Goal: Book appointment/travel/reservation

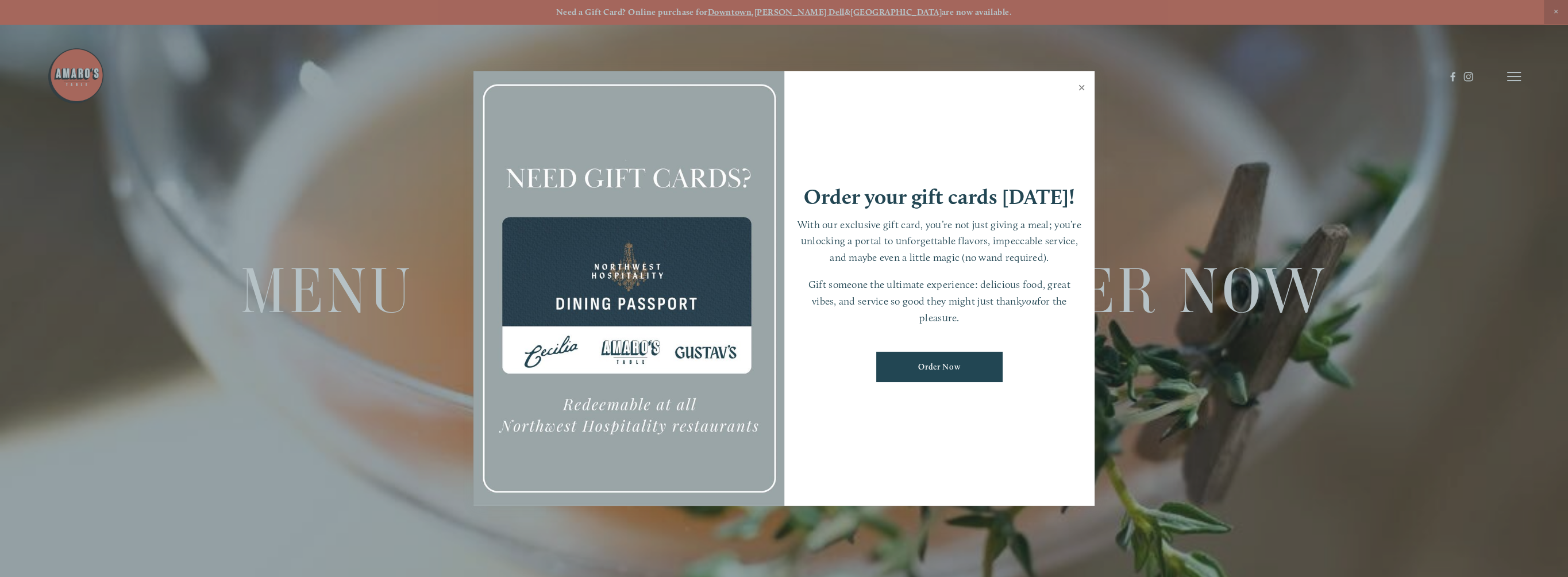
click at [1080, 86] on link "Close" at bounding box center [1081, 89] width 22 height 32
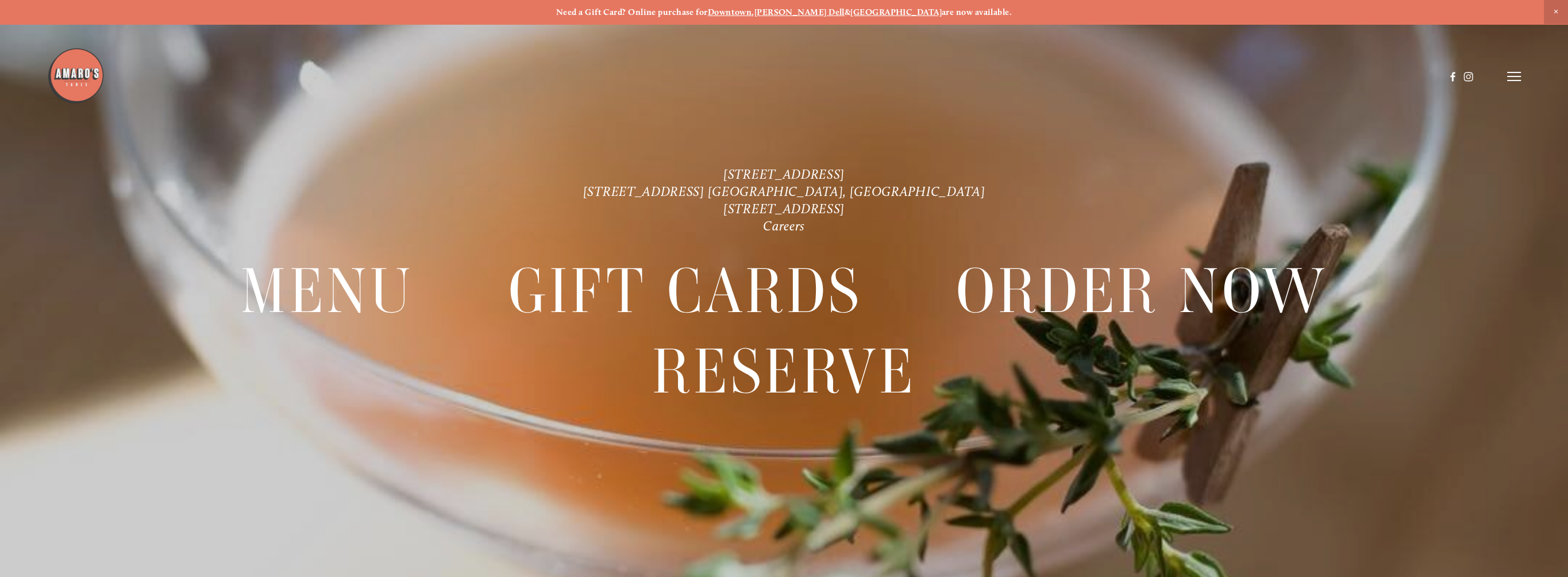
drag, startPoint x: 475, startPoint y: 169, endPoint x: 752, endPoint y: 95, distance: 286.7
click at [476, 169] on p "[STREET_ADDRESS] [STREET_ADDRESS] [GEOGRAPHIC_DATA], [GEOGRAPHIC_DATA] [STREET_…" at bounding box center [784, 200] width 1129 height 69
click at [1512, 78] on icon at bounding box center [1513, 76] width 13 height 10
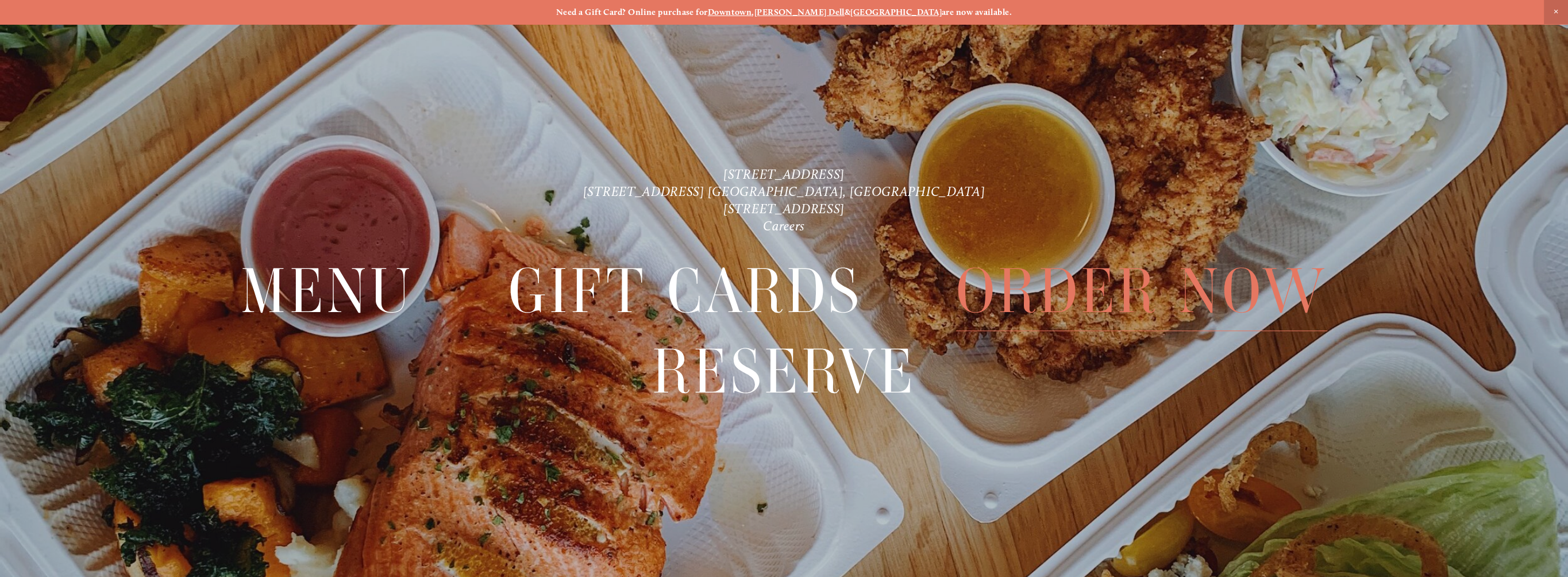
scroll to position [24, 0]
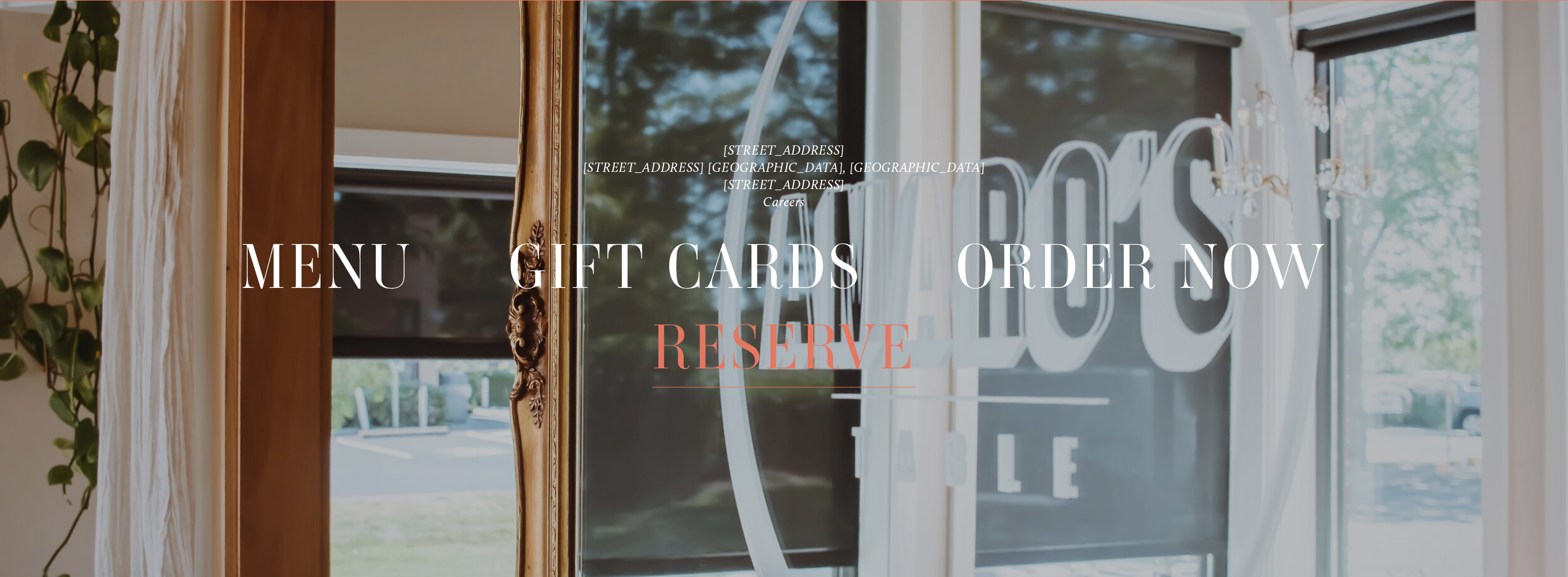
click at [742, 359] on span "Reserve" at bounding box center [784, 348] width 264 height 80
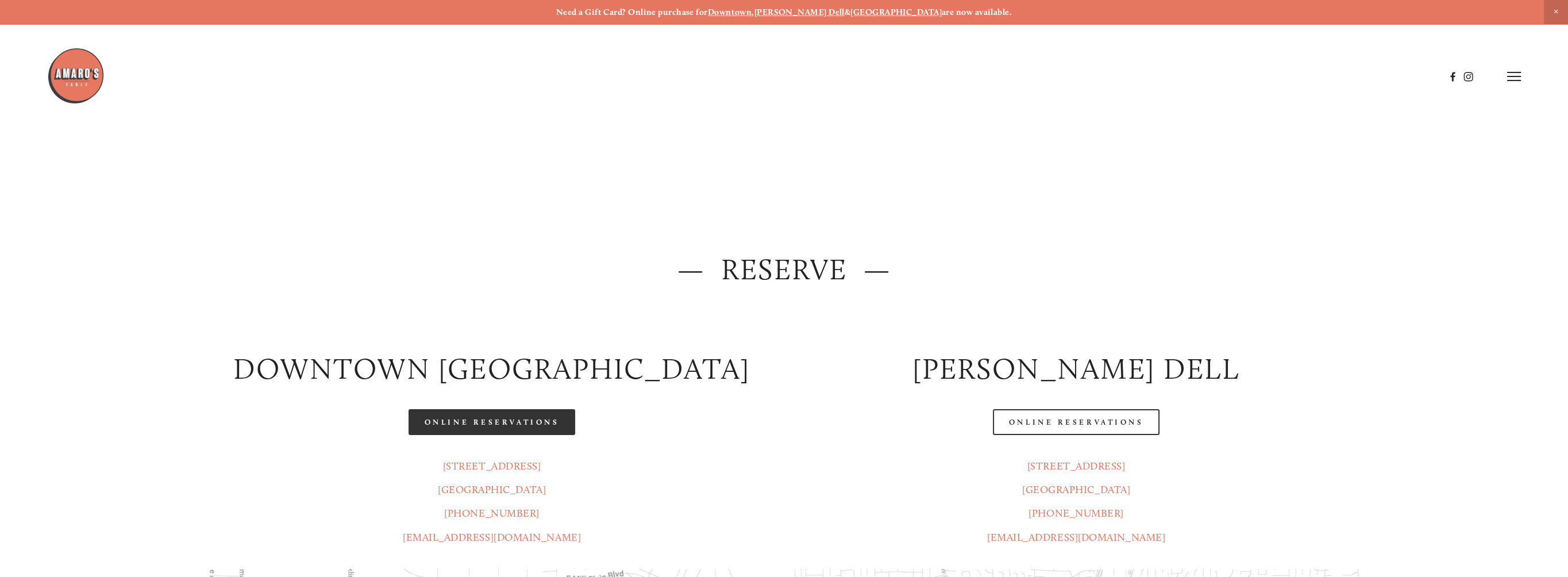
click at [465, 422] on link "Online Reservations" at bounding box center [492, 422] width 167 height 26
click at [1513, 76] on line at bounding box center [1513, 76] width 13 height 0
click at [1333, 76] on span "Visit" at bounding box center [1337, 76] width 19 height 11
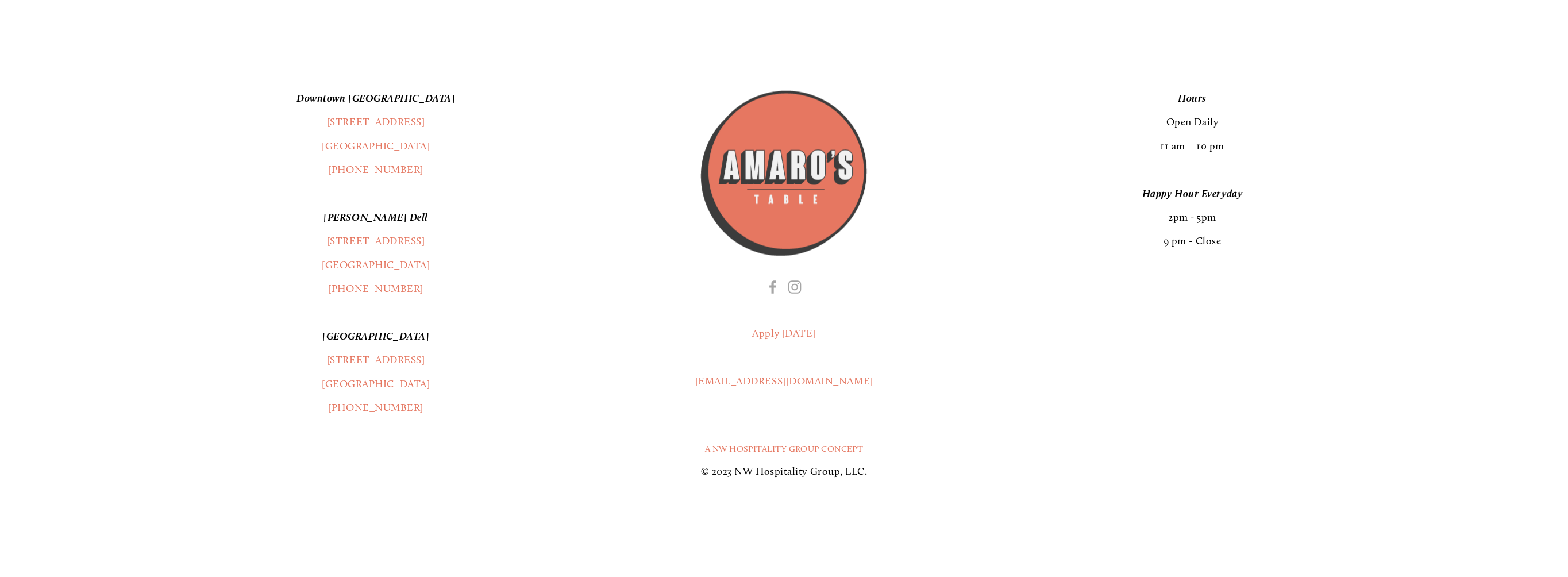
scroll to position [3452, 0]
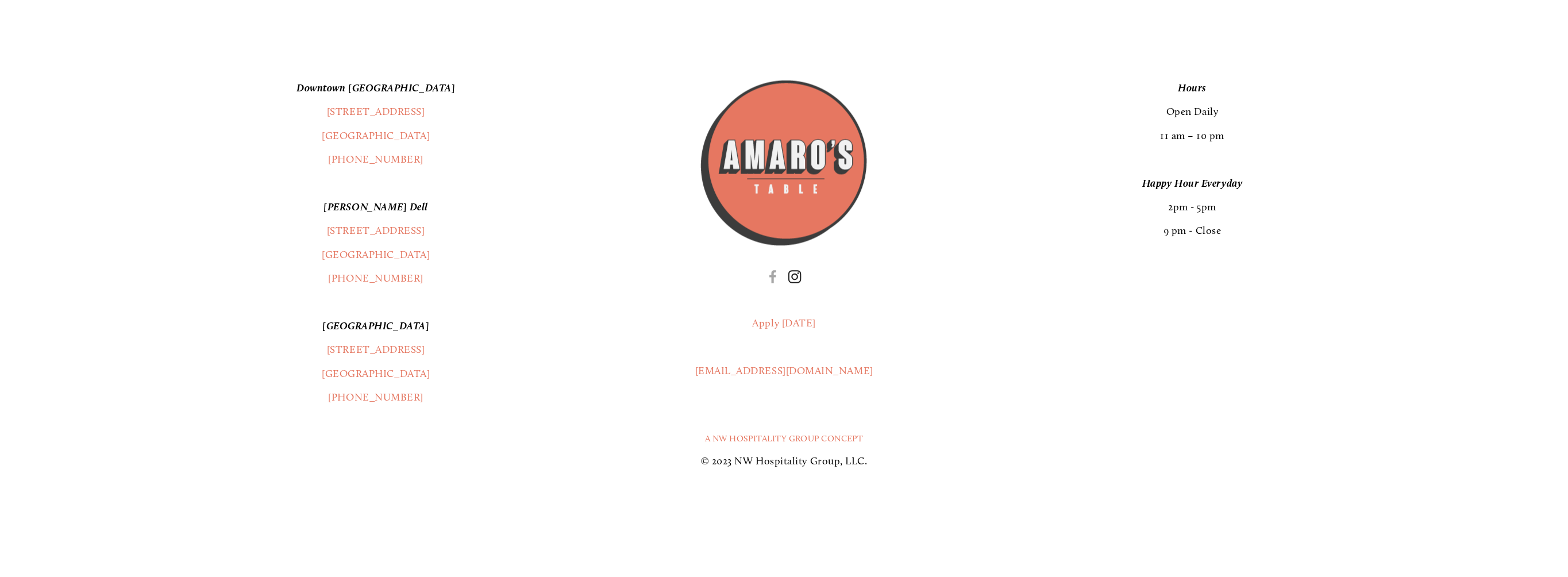
click at [797, 272] on use "Instagram" at bounding box center [794, 276] width 28 height 28
